Goal: Navigation & Orientation: Find specific page/section

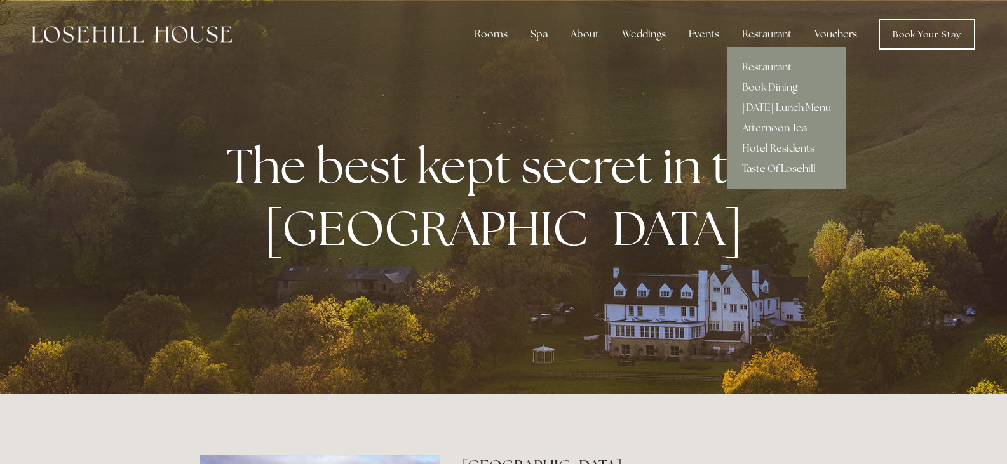
click at [787, 144] on link "Hotel Residents" at bounding box center [786, 148] width 119 height 20
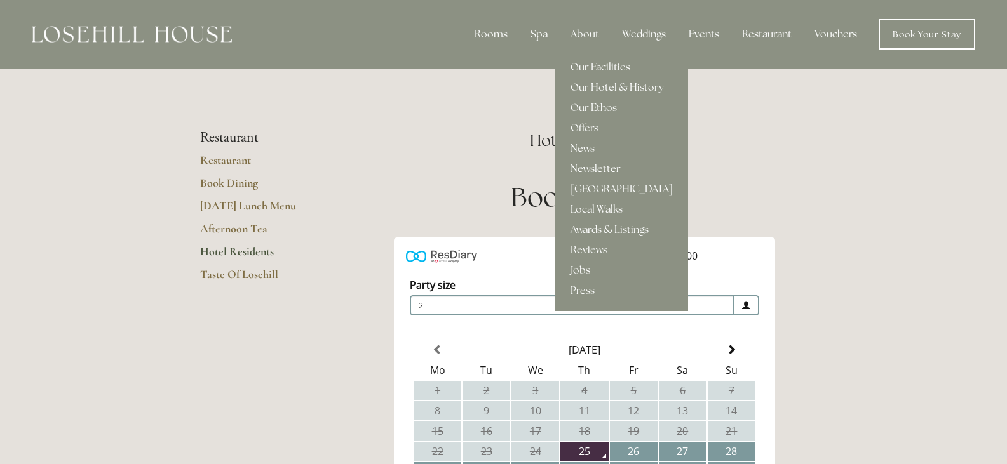
click at [593, 65] on link "Our Facilities" at bounding box center [621, 67] width 133 height 20
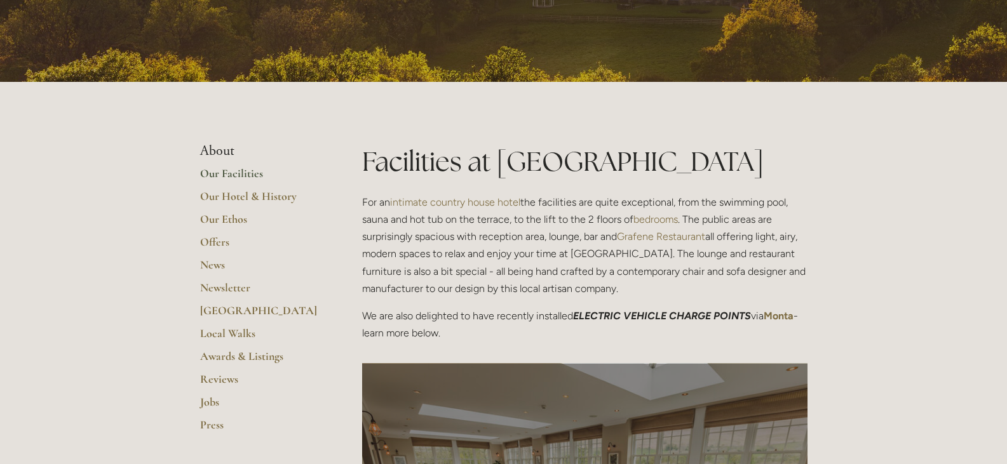
scroll to position [191, 0]
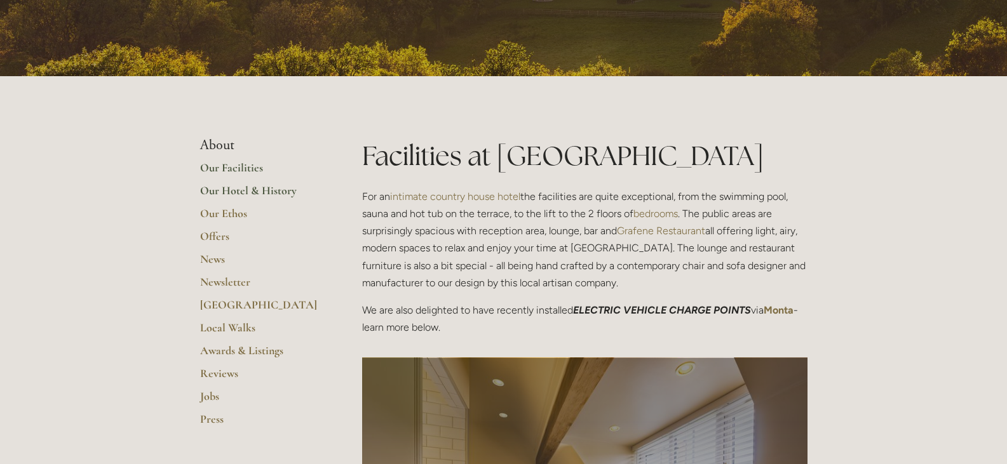
click at [222, 192] on link "Our Hotel & History" at bounding box center [260, 195] width 121 height 23
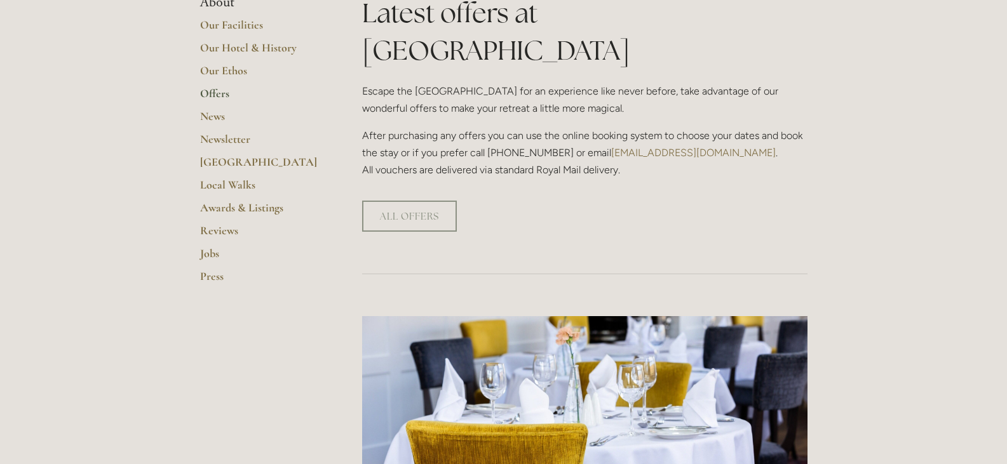
scroll to position [254, 0]
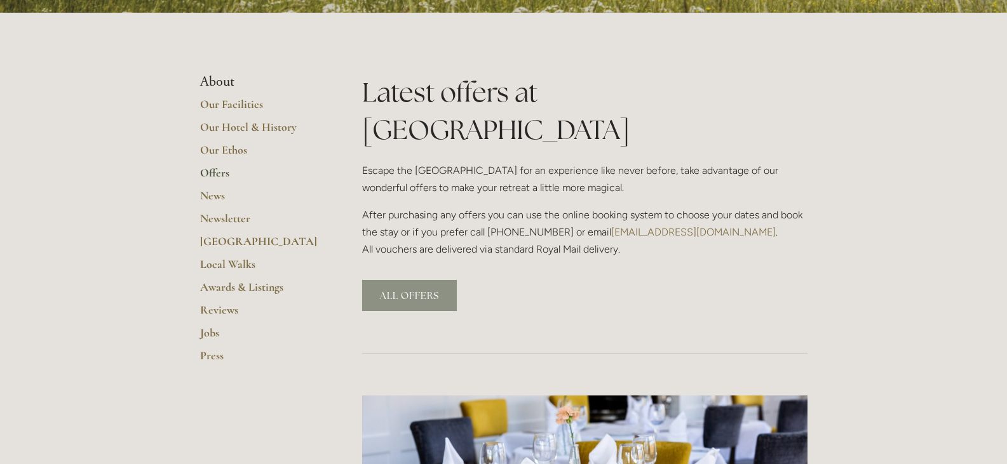
click at [419, 280] on link "ALL OFFERS" at bounding box center [409, 295] width 95 height 31
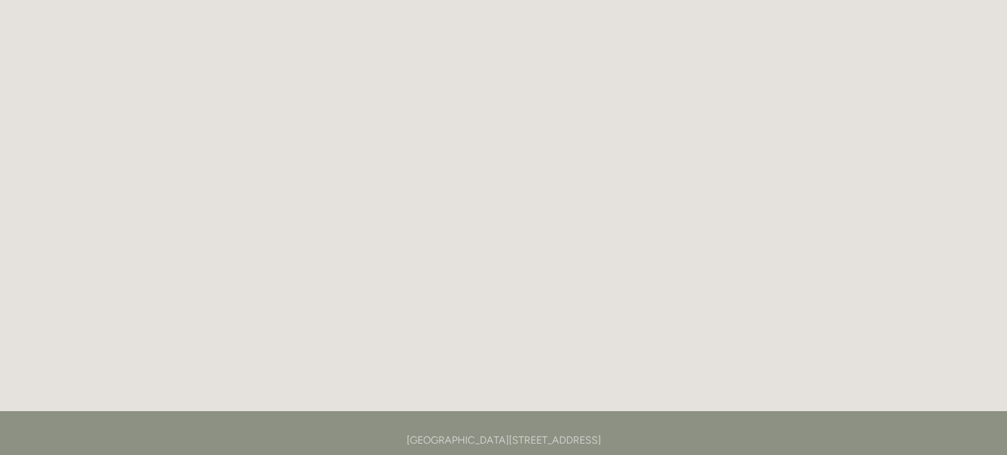
scroll to position [1855, 0]
